Goal: Communication & Community: Answer question/provide support

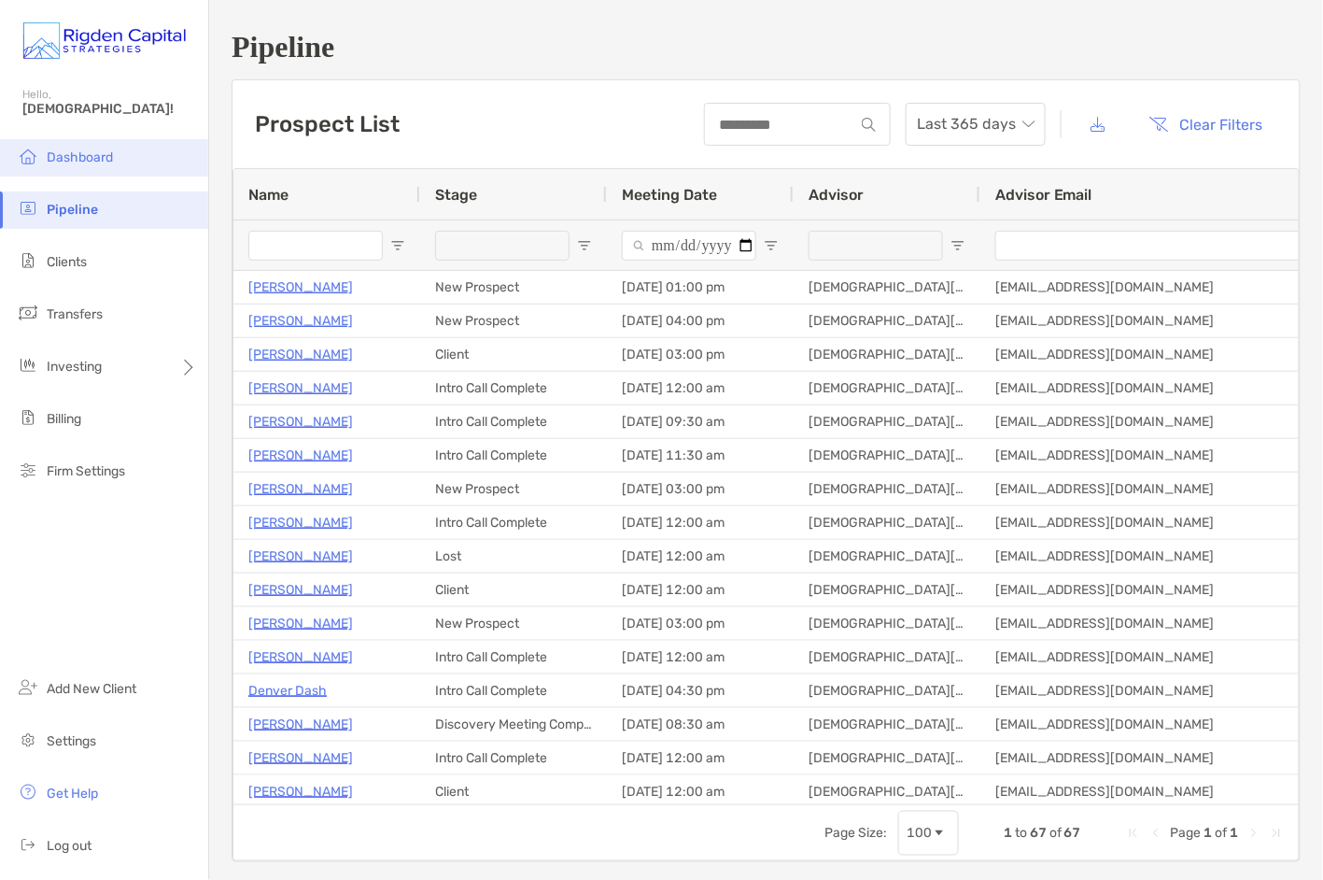
click at [71, 152] on span "Dashboard" at bounding box center [80, 157] width 66 height 16
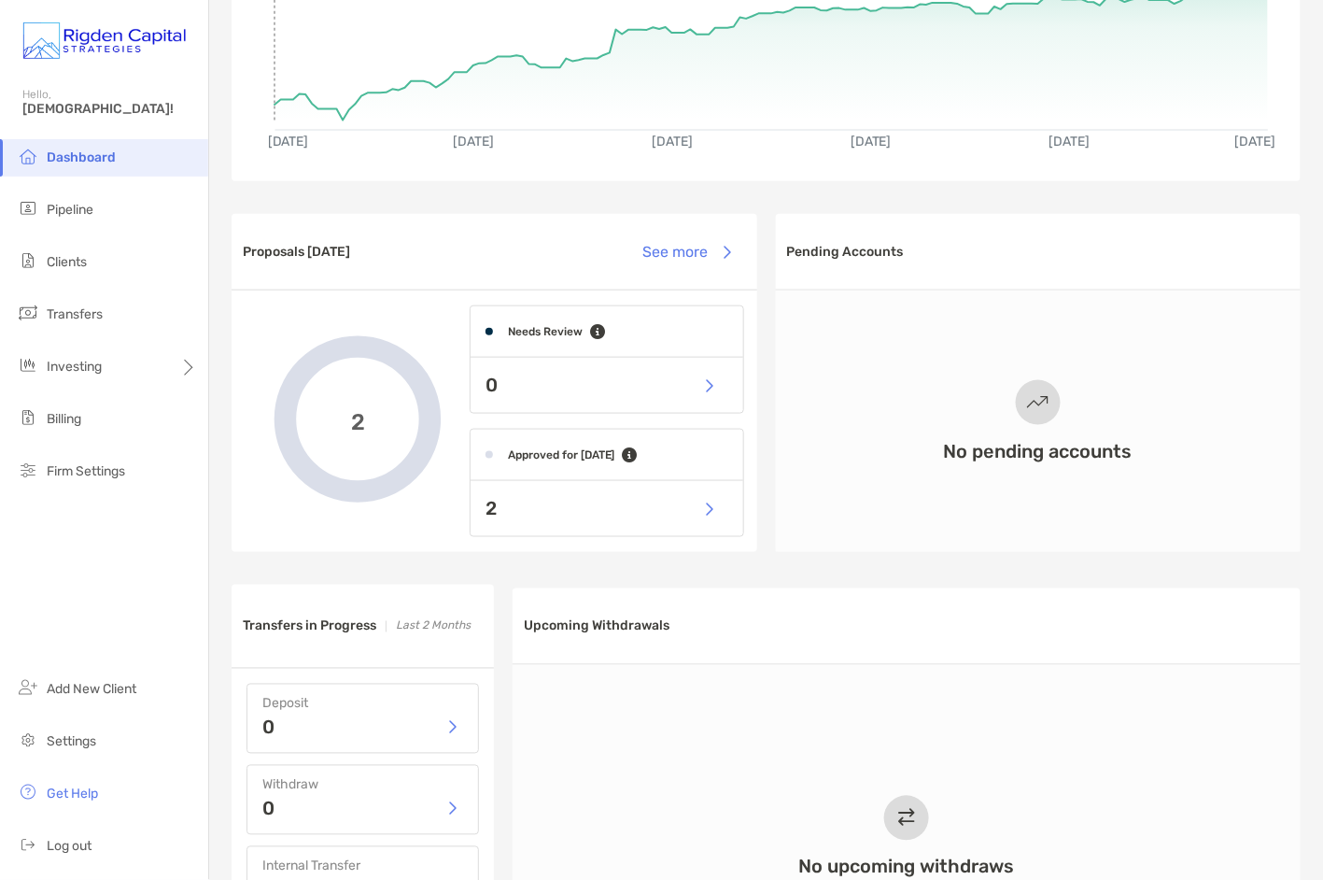
scroll to position [290, 0]
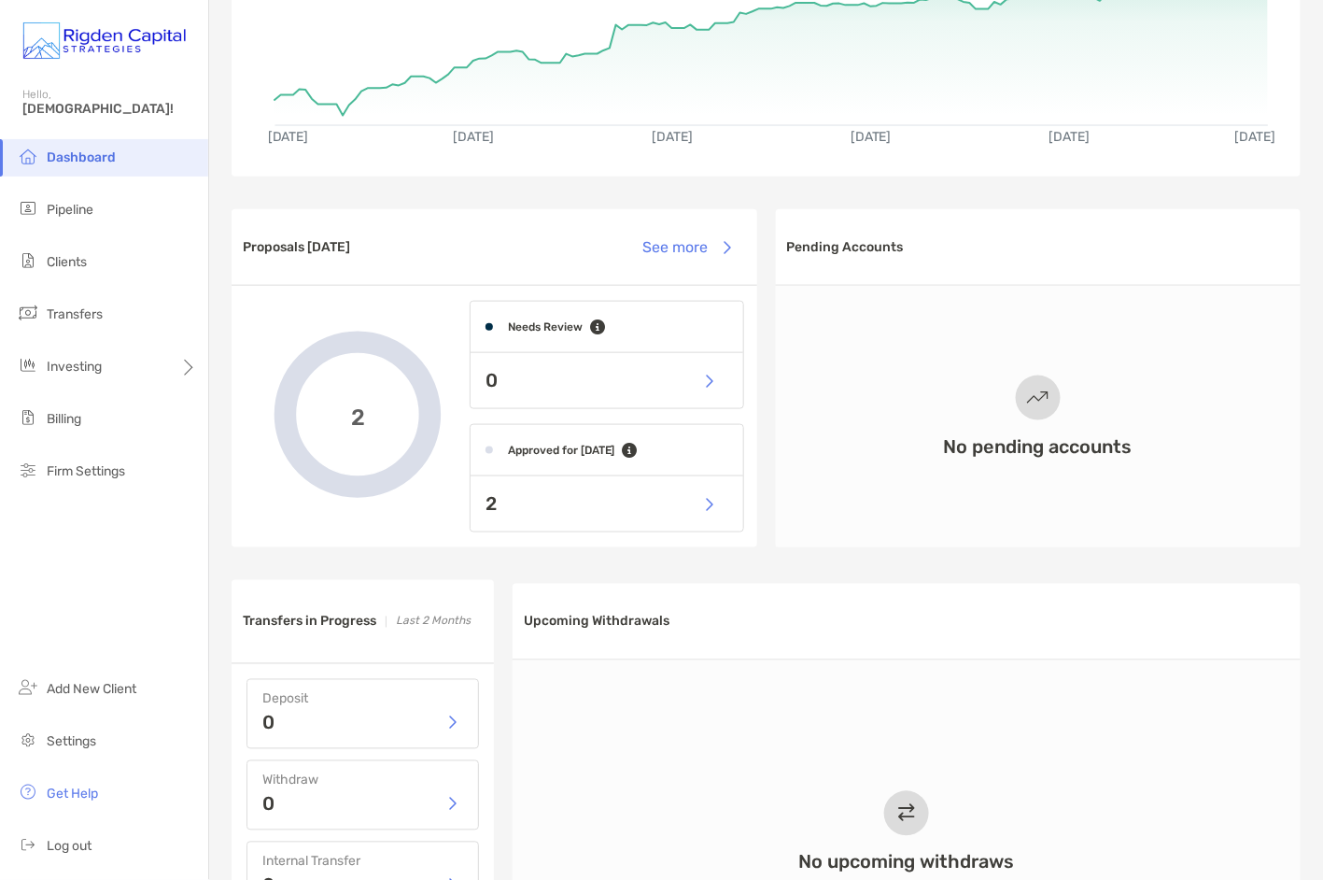
click at [594, 507] on div "2" at bounding box center [607, 503] width 273 height 55
click at [715, 507] on button "button" at bounding box center [709, 504] width 38 height 40
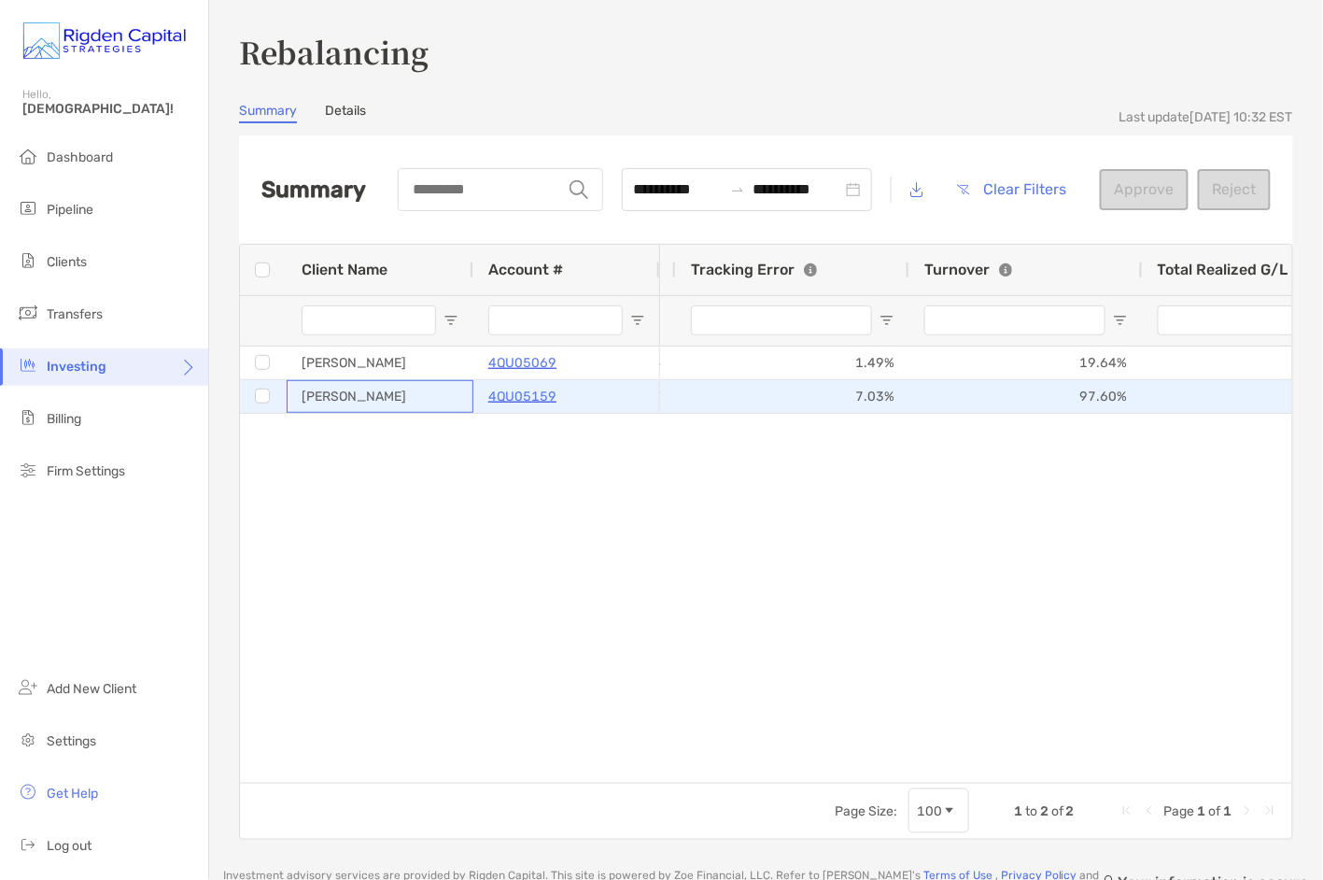
click at [407, 401] on div "Michael Mossbarger" at bounding box center [380, 396] width 187 height 33
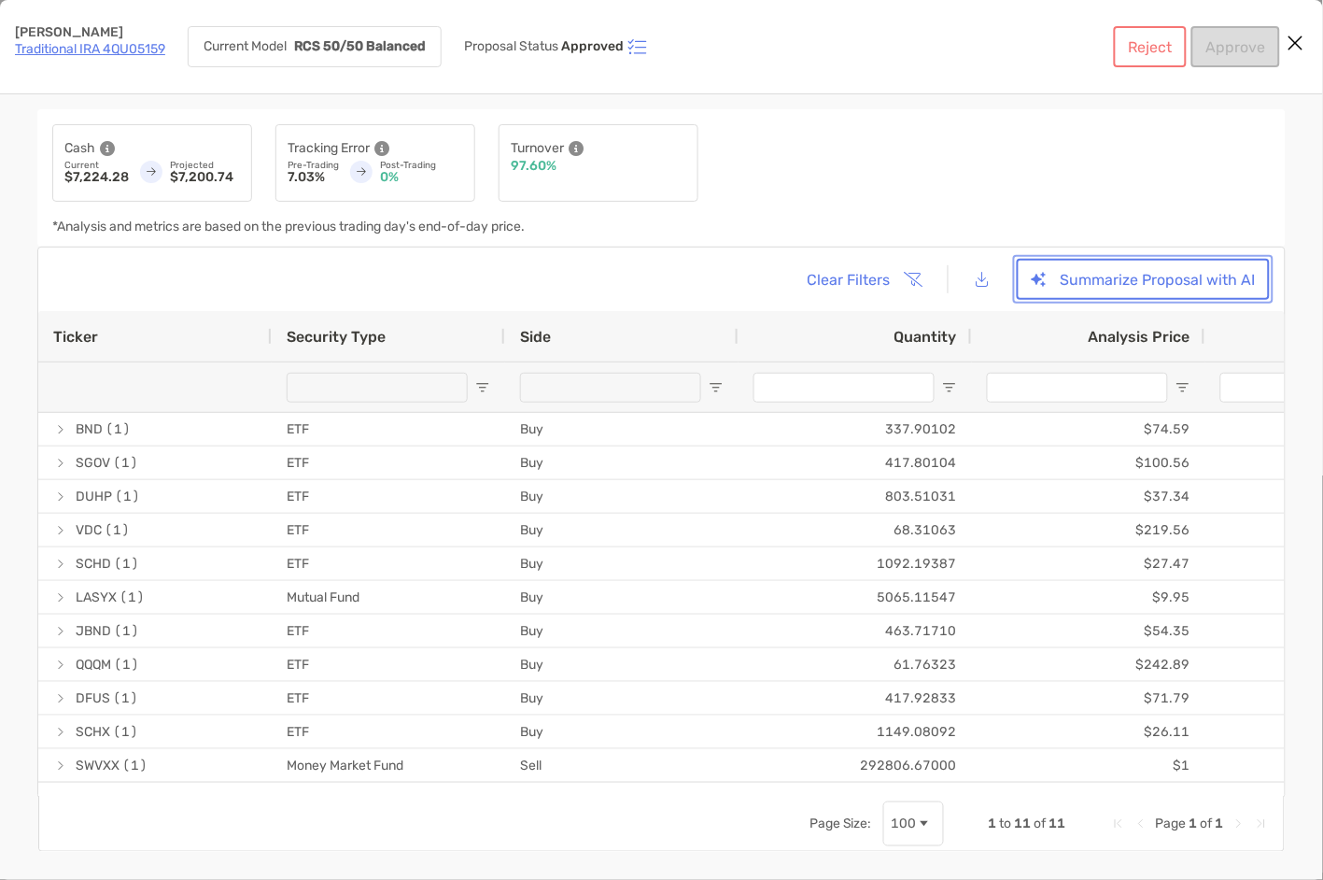
click at [1115, 288] on button "Summarize Proposal with AI" at bounding box center [1143, 279] width 253 height 41
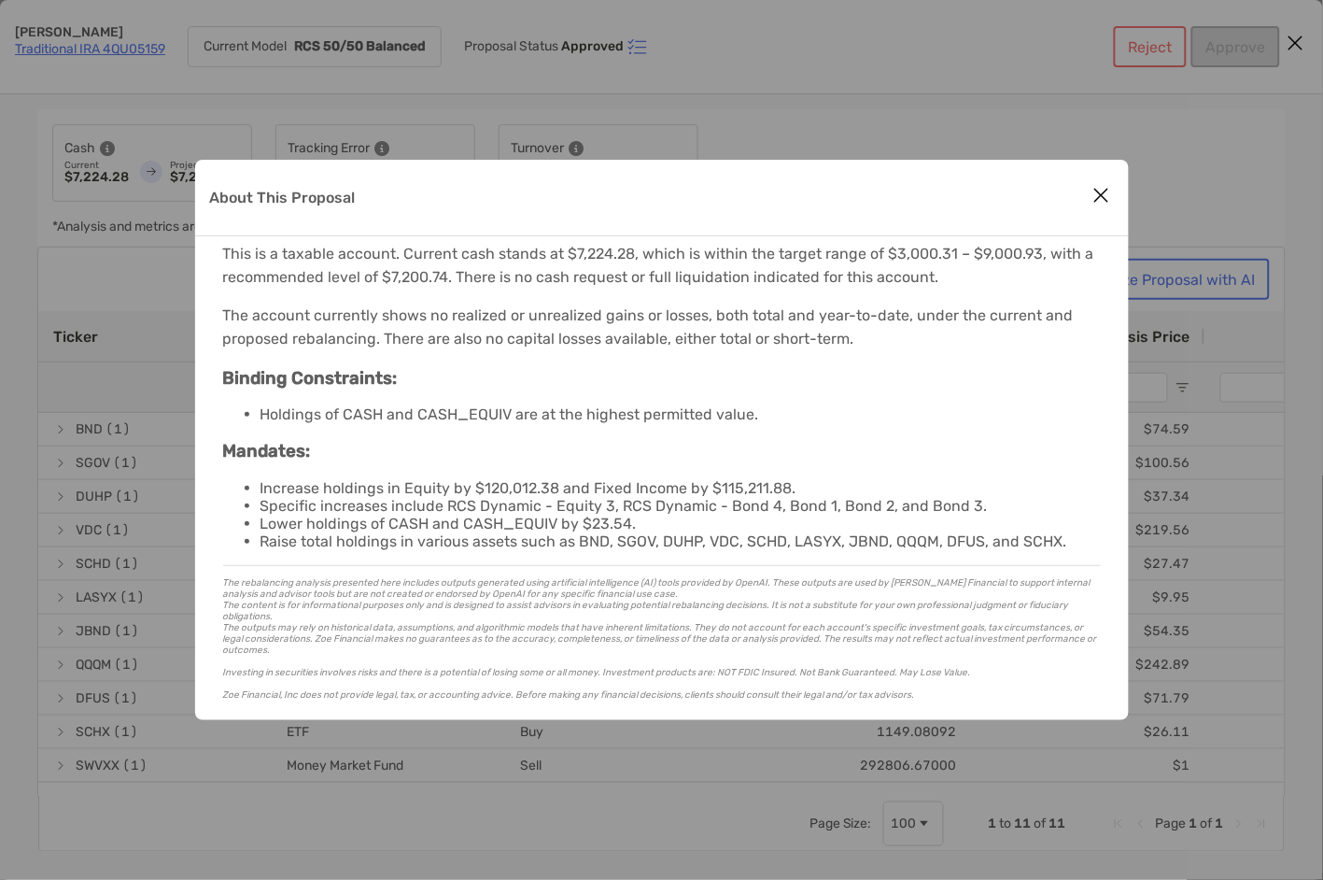
click at [1106, 192] on icon "Close modal" at bounding box center [1102, 195] width 17 height 22
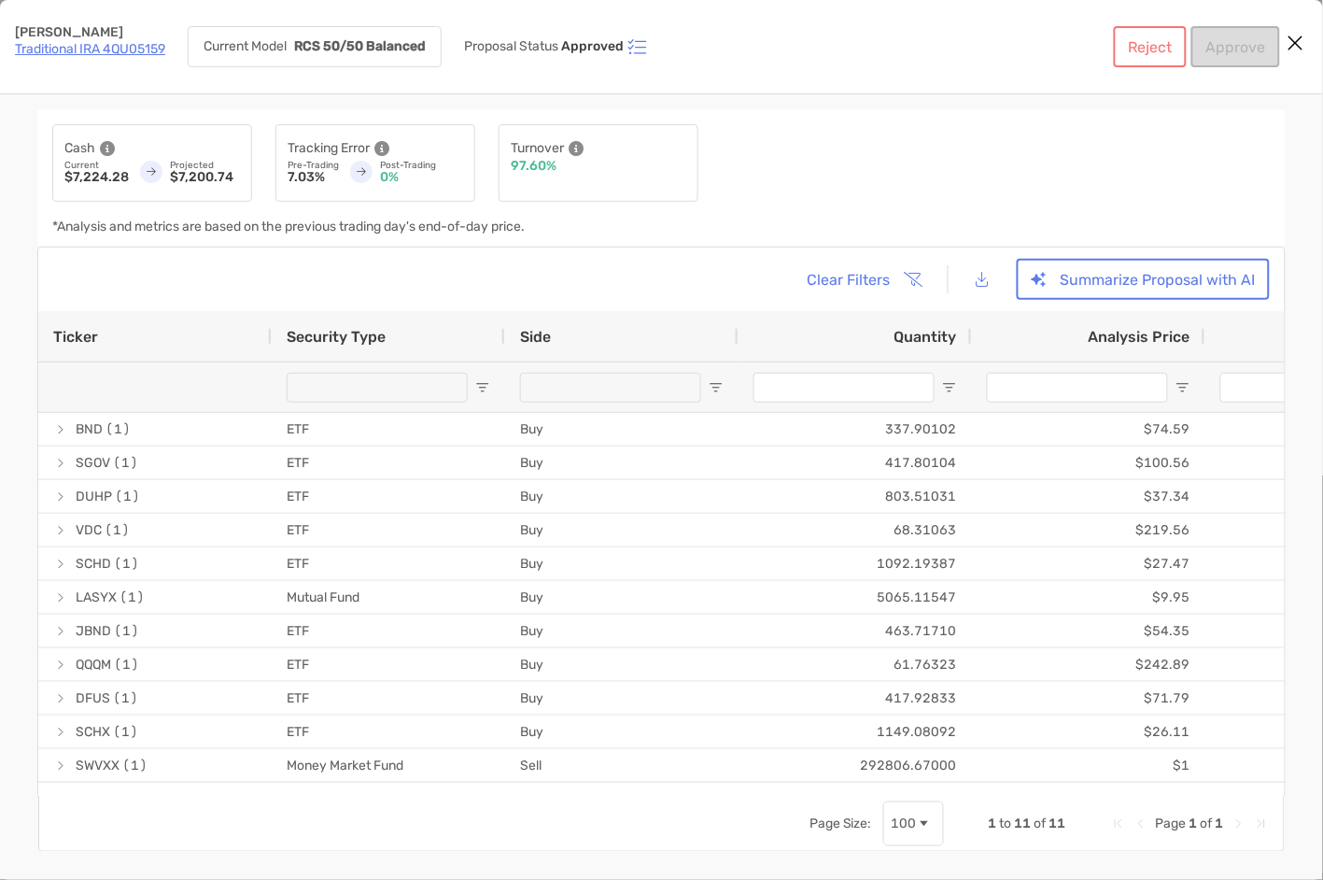
click at [1301, 43] on icon "Close modal" at bounding box center [1296, 43] width 17 height 22
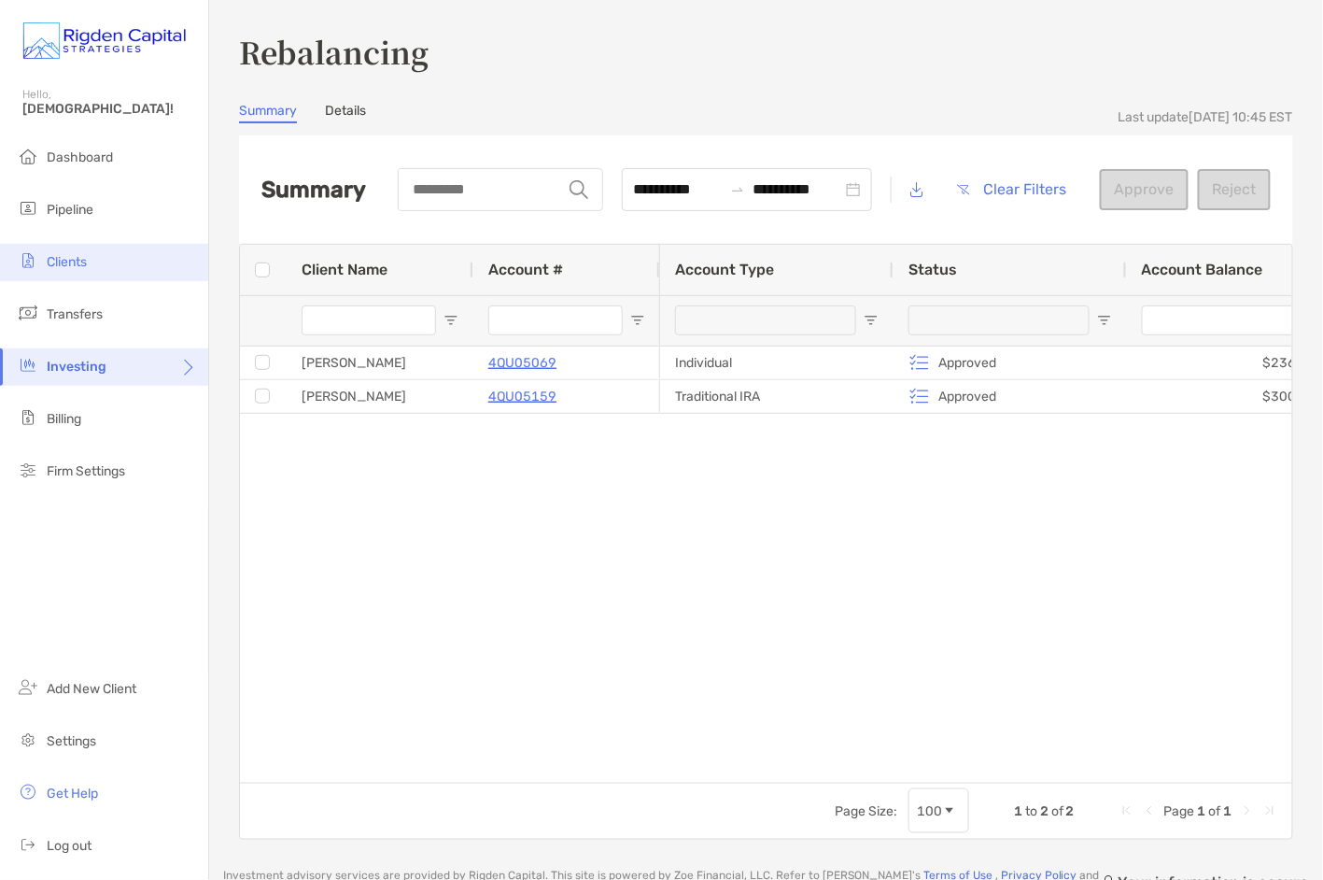
click at [70, 262] on span "Clients" at bounding box center [67, 262] width 40 height 16
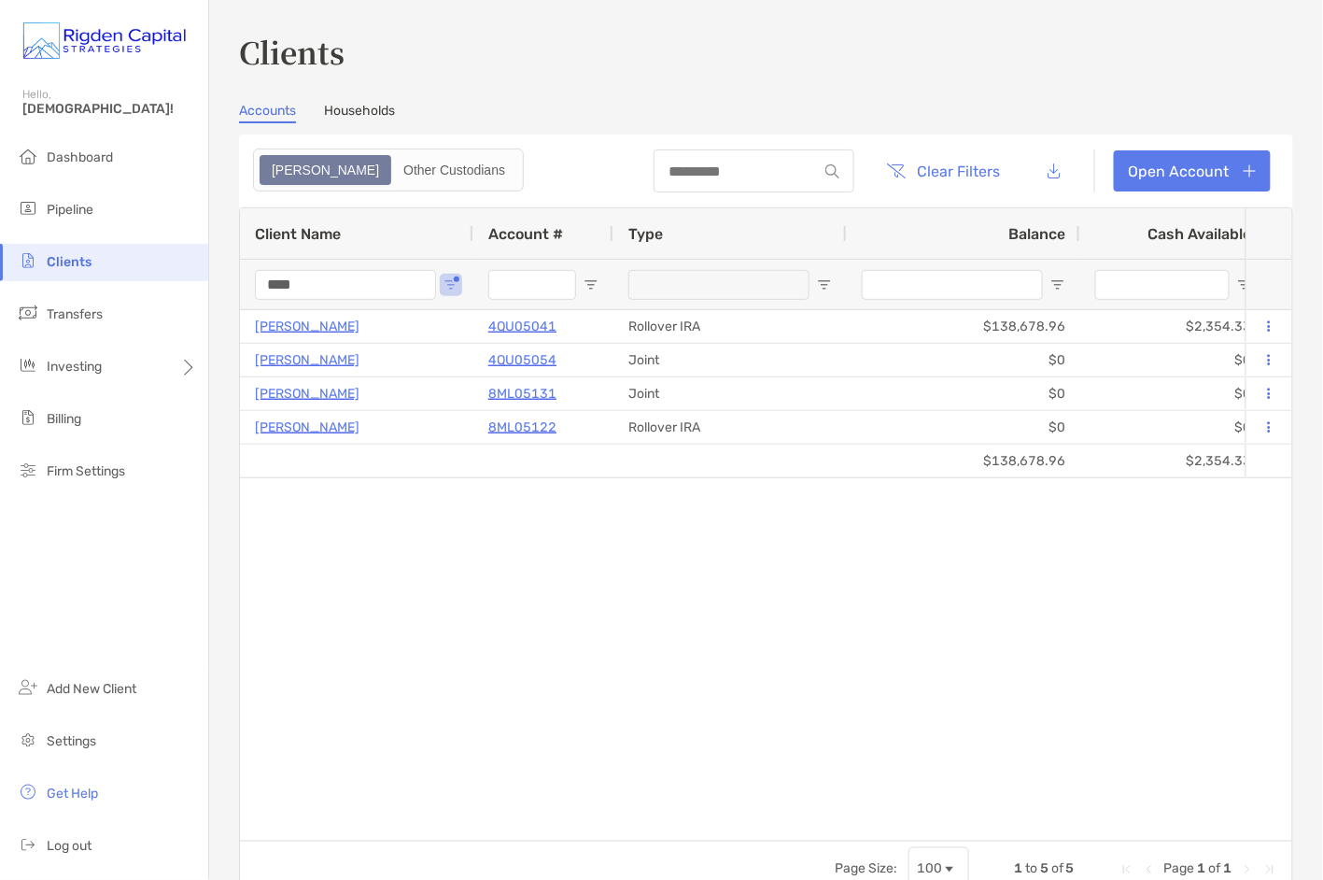
drag, startPoint x: 337, startPoint y: 285, endPoint x: 222, endPoint y: 281, distance: 114.9
click at [222, 281] on div "Clients Accounts Households Zoe Other Custodians Clear Filters Open Account 1 t…" at bounding box center [766, 440] width 1114 height 880
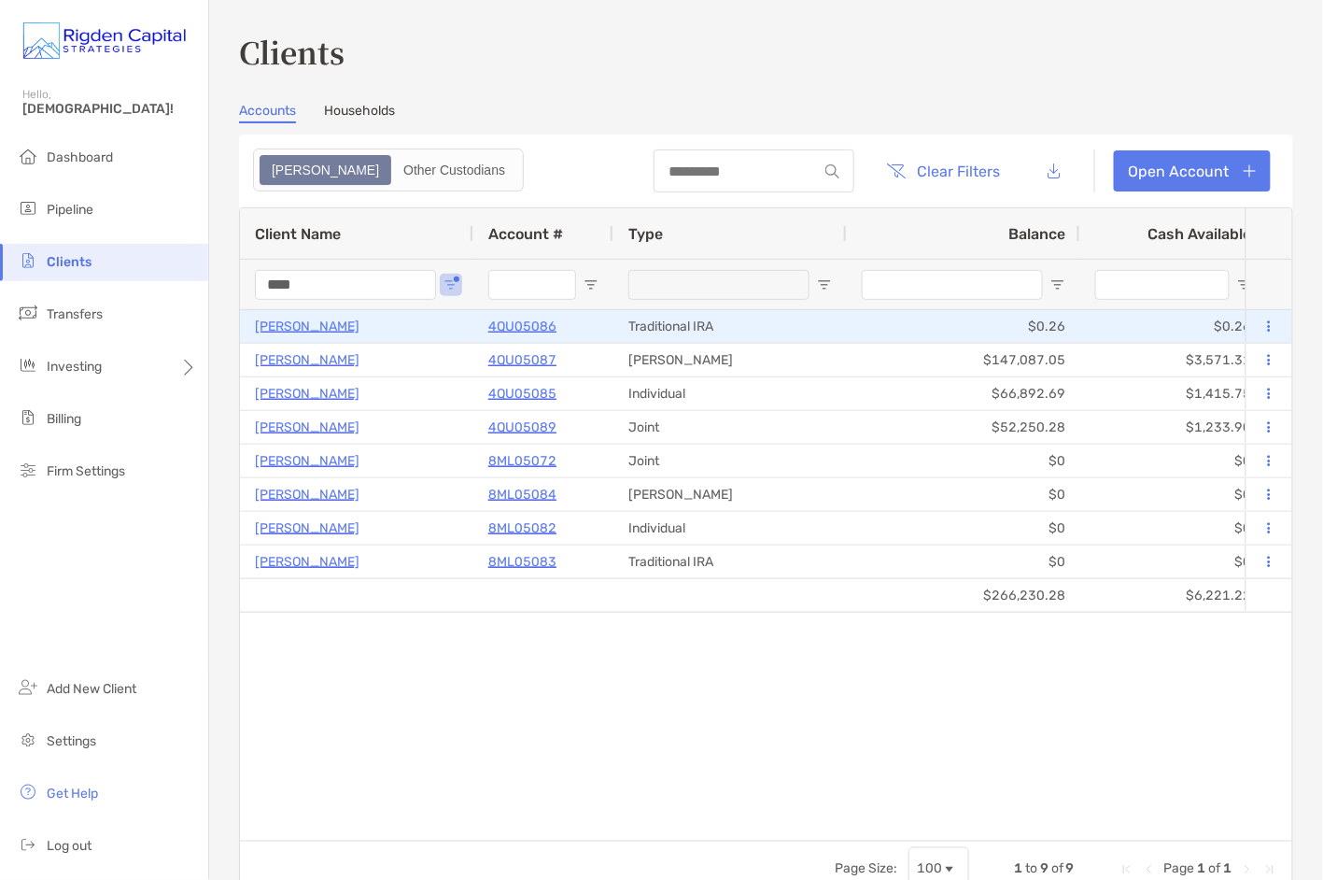
type input "****"
click at [538, 324] on p "4QU05086" at bounding box center [522, 326] width 68 height 23
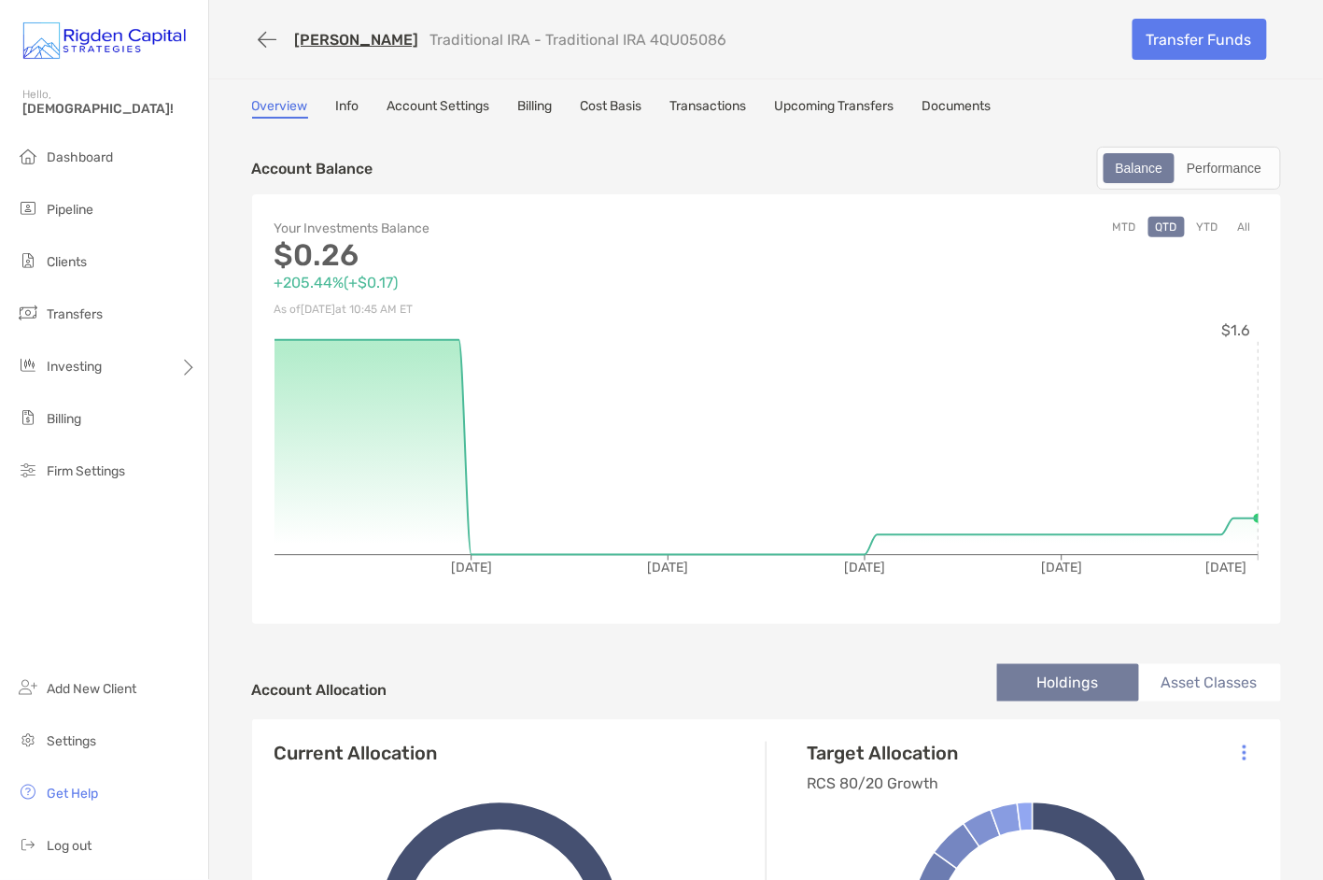
drag, startPoint x: 693, startPoint y: 38, endPoint x: 611, endPoint y: 41, distance: 82.2
click at [611, 41] on div "Valerie West Traditional IRA - Traditional IRA 4QU05086" at bounding box center [685, 39] width 867 height 35
copy p "4QU05086"
click at [336, 38] on link "[PERSON_NAME]" at bounding box center [357, 40] width 124 height 18
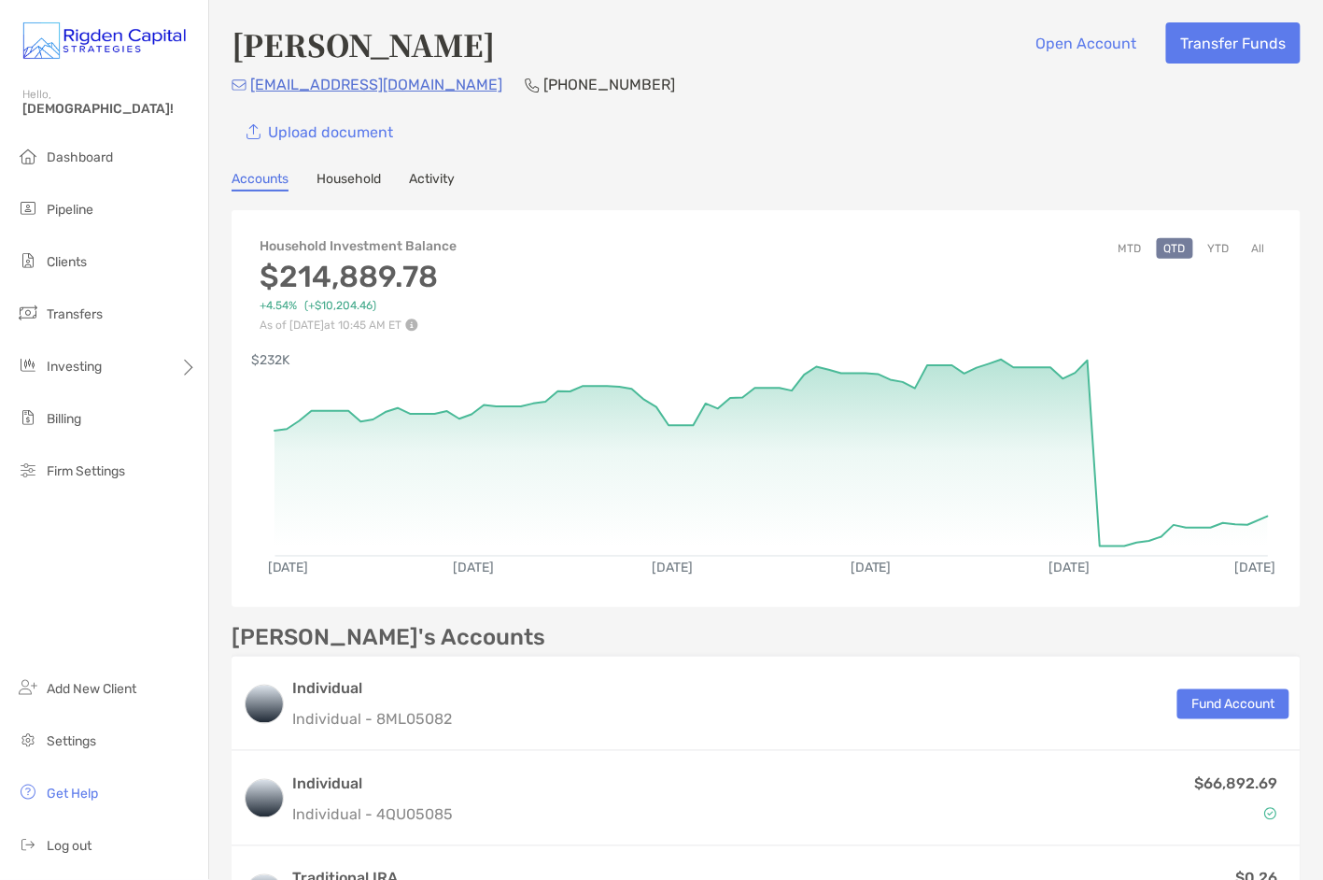
click at [439, 172] on link "Activity" at bounding box center [432, 181] width 46 height 21
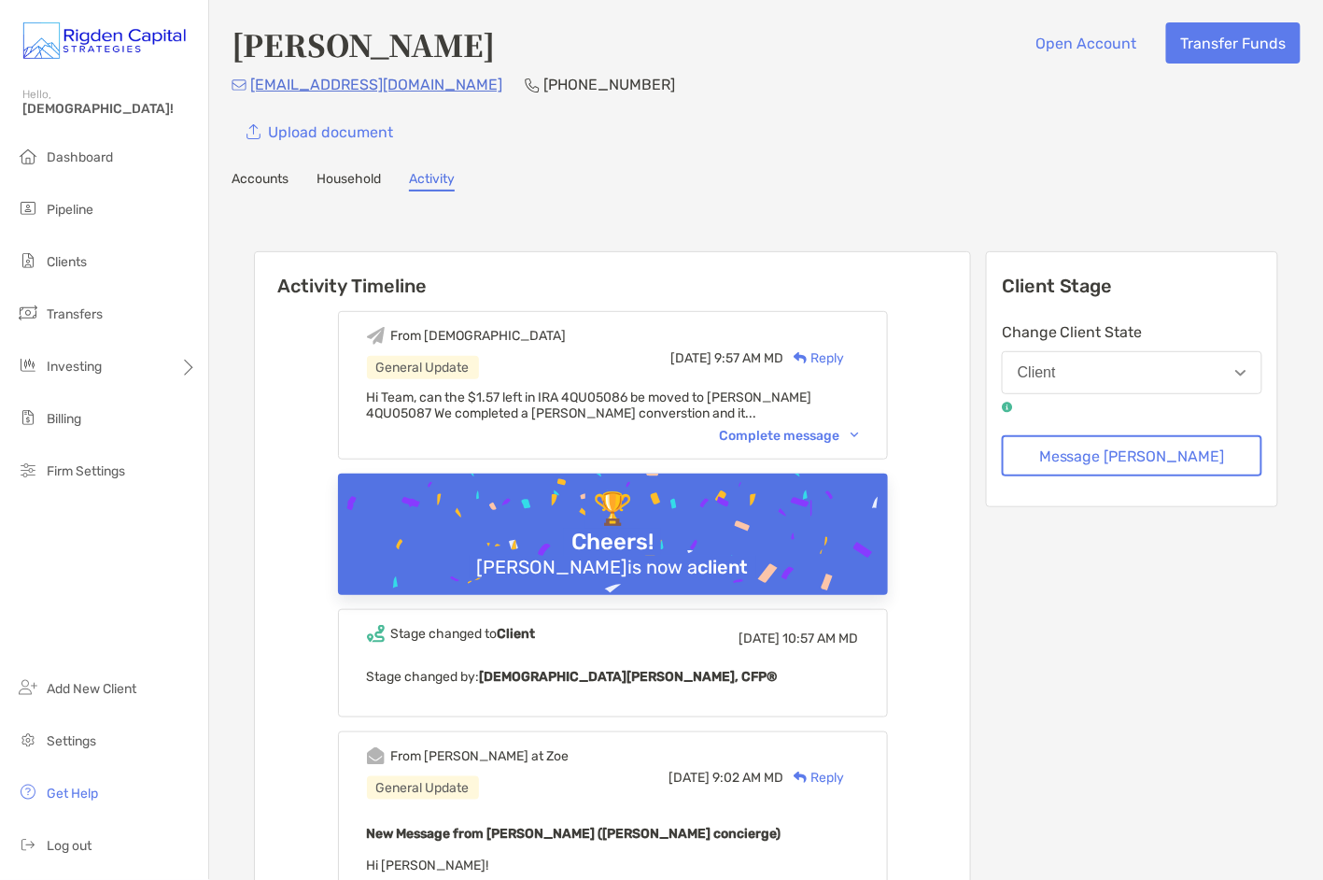
scroll to position [3, 0]
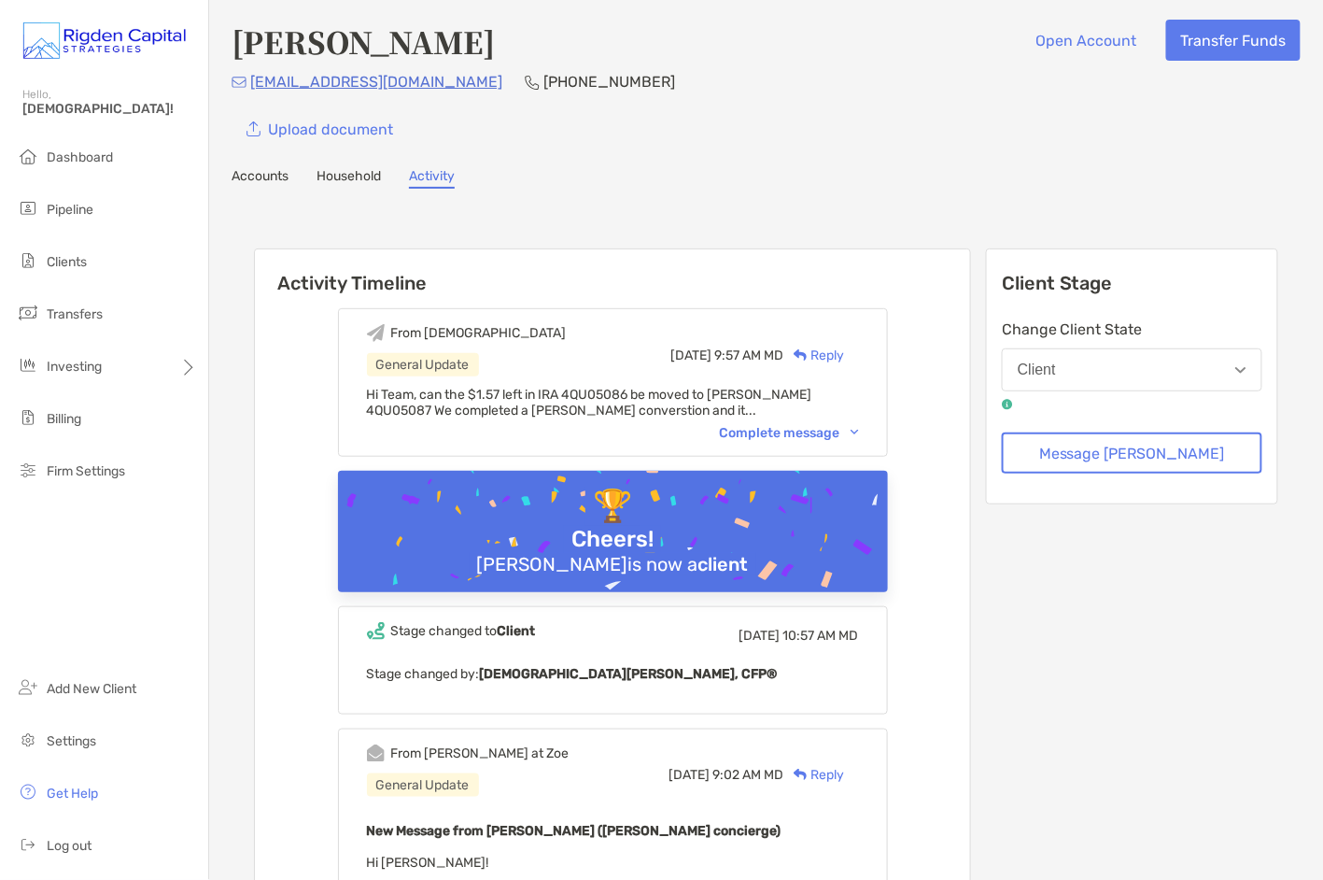
click at [814, 428] on div "Complete message" at bounding box center [789, 433] width 139 height 16
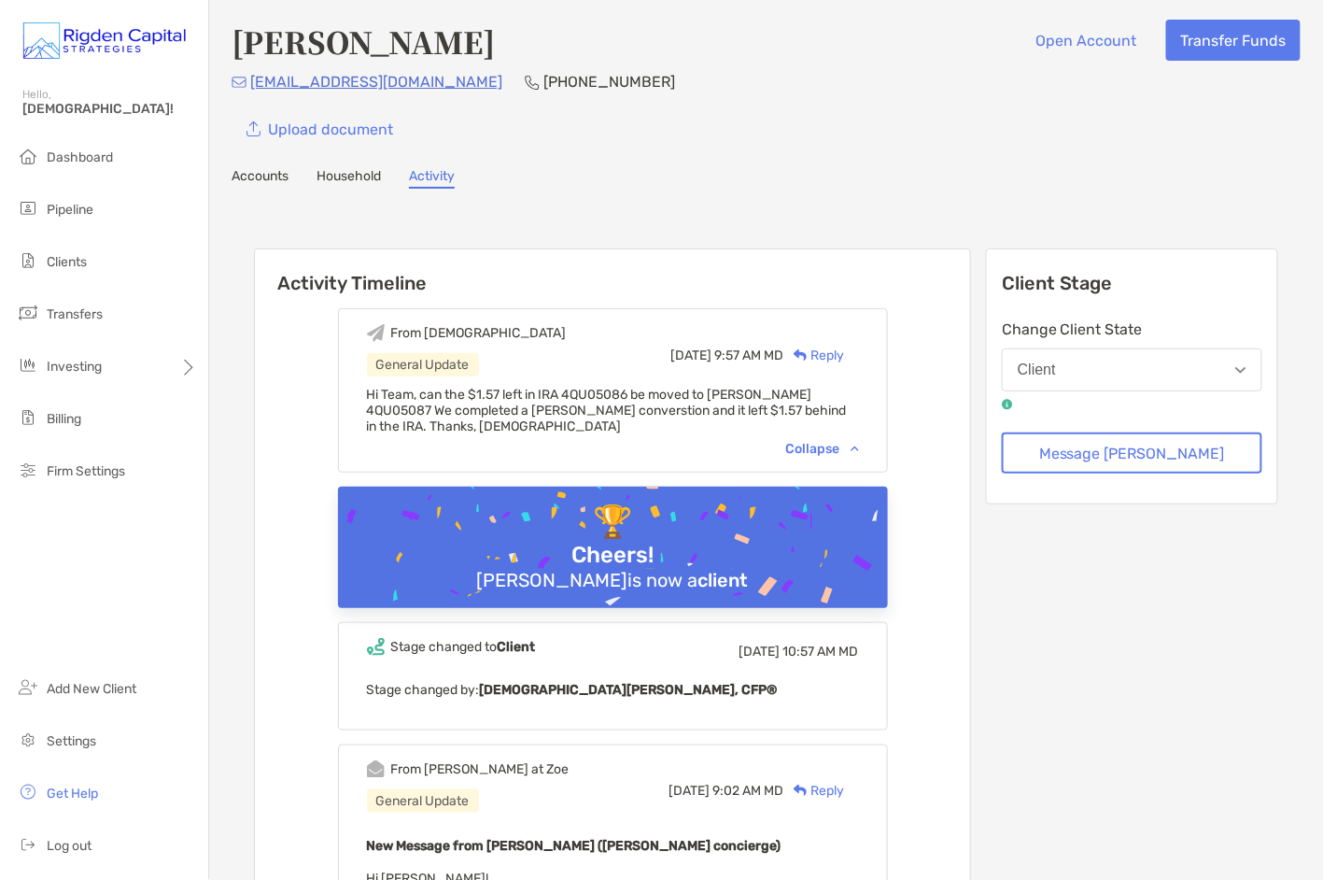
click at [845, 348] on div "Reply" at bounding box center [815, 356] width 61 height 20
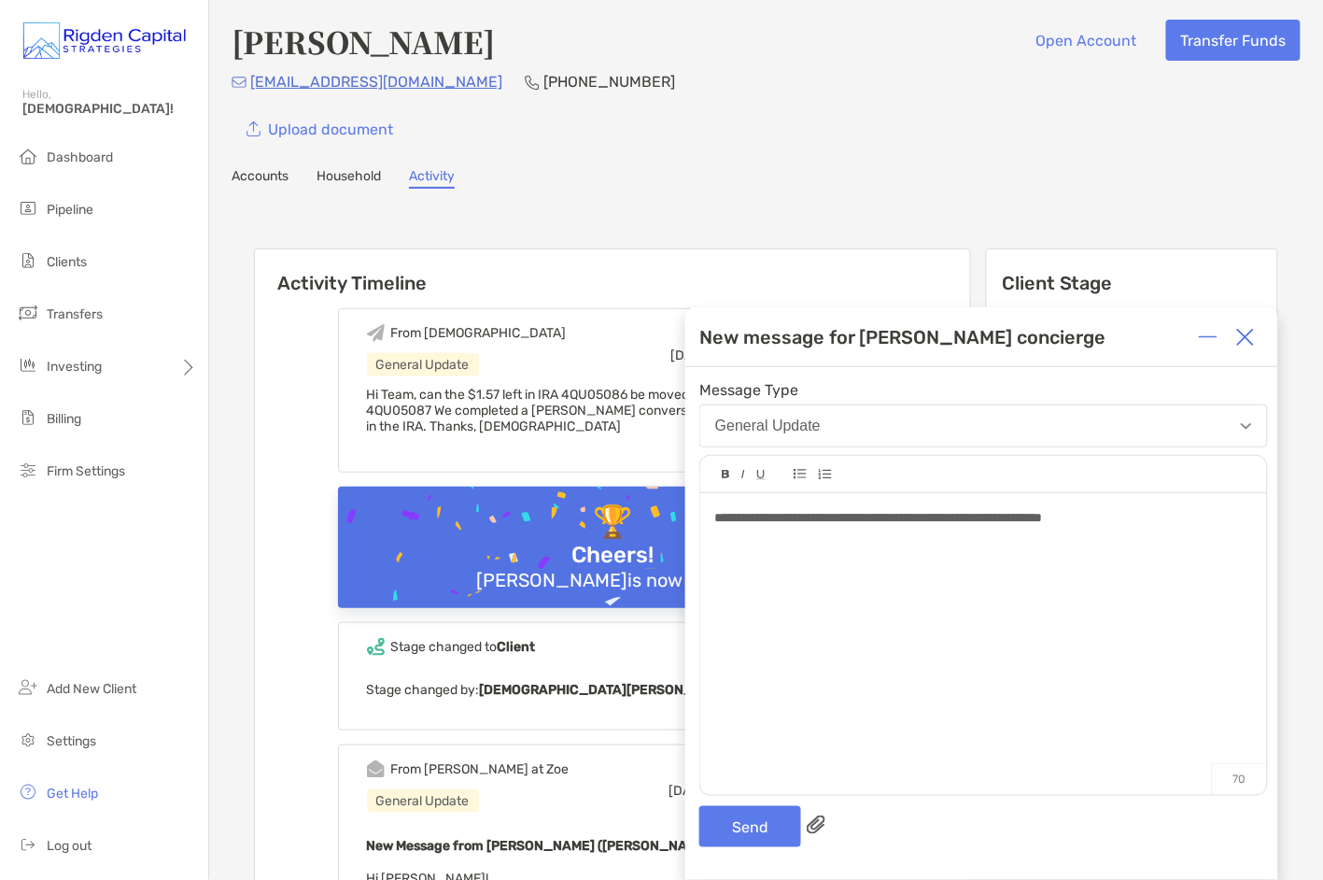
drag, startPoint x: 1112, startPoint y: 525, endPoint x: 1111, endPoint y: 544, distance: 18.8
click at [1111, 528] on div "**********" at bounding box center [984, 518] width 538 height 20
click at [1227, 520] on div "**********" at bounding box center [984, 518] width 538 height 20
click at [761, 824] on button "Send" at bounding box center [751, 826] width 102 height 41
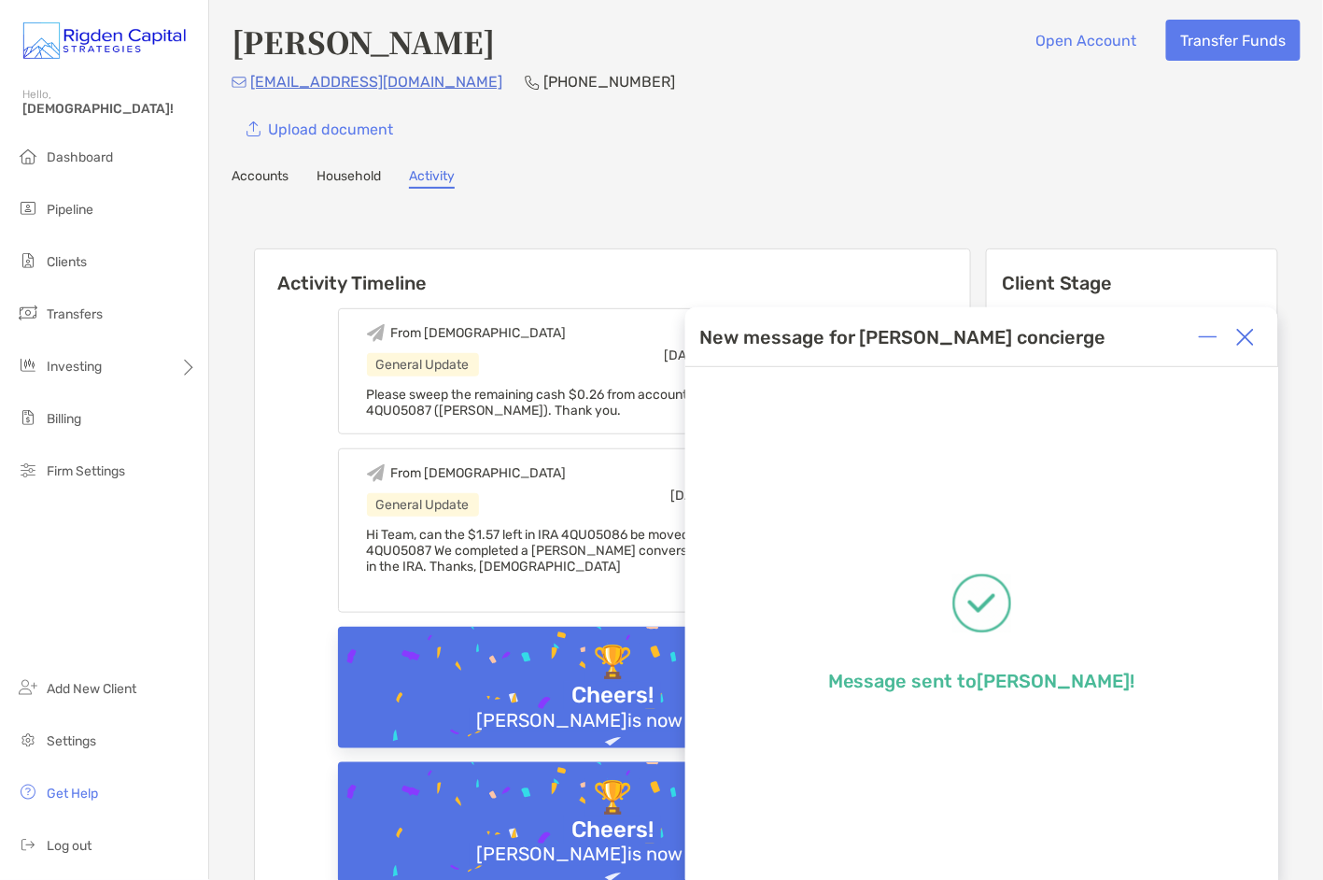
click at [1249, 339] on img at bounding box center [1246, 337] width 19 height 19
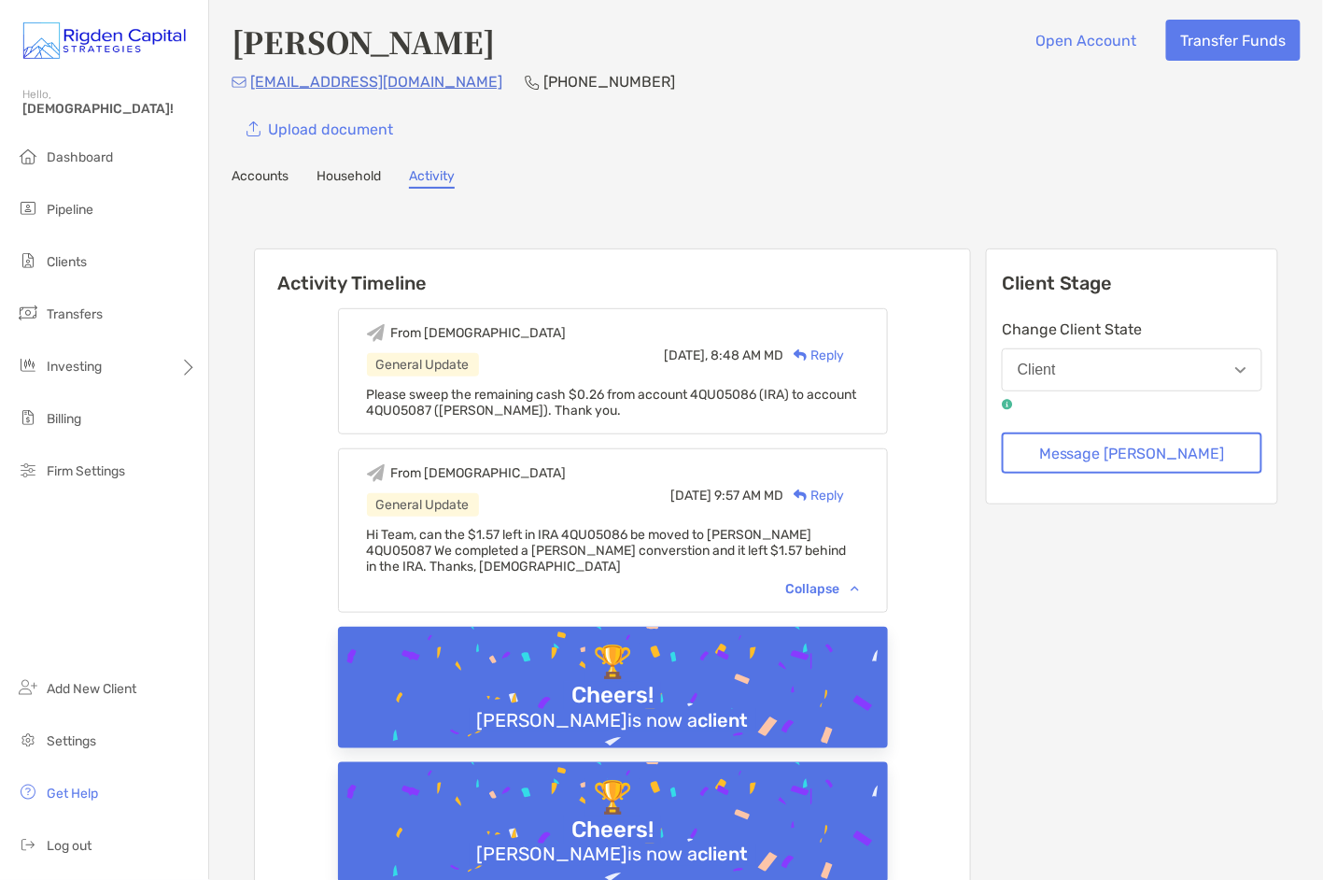
click at [869, 143] on div "Upload document" at bounding box center [766, 128] width 1069 height 41
